Goal: Check status: Check status

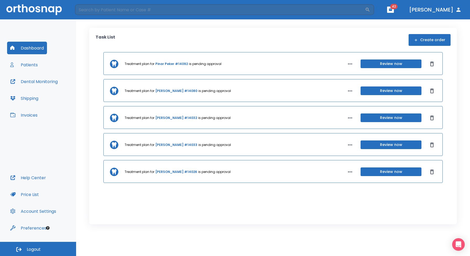
click at [37, 66] on button "Patients" at bounding box center [24, 64] width 34 height 13
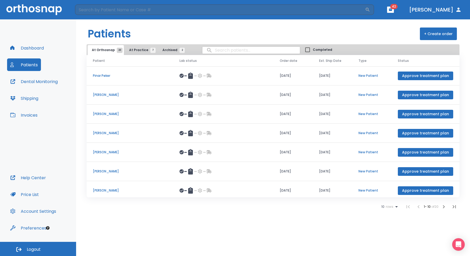
click at [240, 49] on input "search" at bounding box center [251, 50] width 98 height 10
type input "berg"
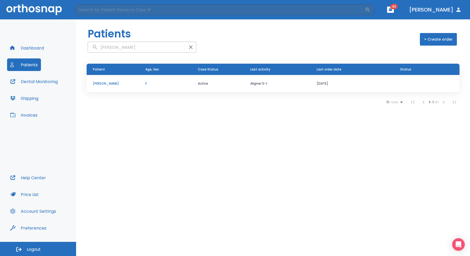
click at [152, 86] on p "F" at bounding box center [165, 83] width 40 height 5
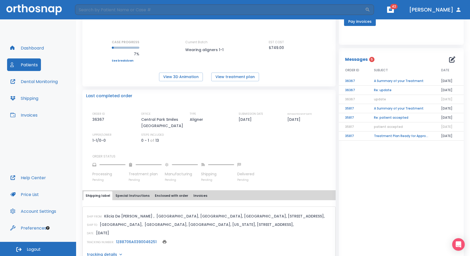
scroll to position [67, 0]
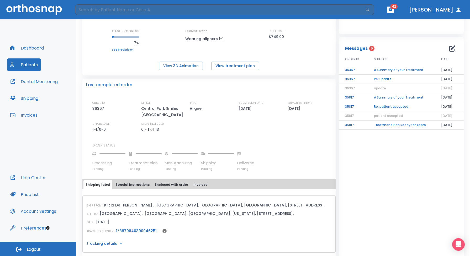
click at [129, 228] on link "1Z88706A0390046251" at bounding box center [136, 230] width 41 height 5
